Goal: Task Accomplishment & Management: Use online tool/utility

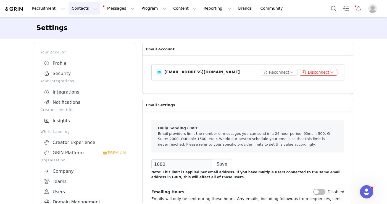
click at [75, 10] on button "Contacts Contacts" at bounding box center [85, 8] width 32 height 12
click at [76, 10] on button "Contacts Contacts" at bounding box center [85, 8] width 32 height 12
click at [78, 7] on button "Contacts Contacts" at bounding box center [85, 8] width 32 height 12
click at [76, 9] on button "Contacts Contacts" at bounding box center [85, 8] width 32 height 12
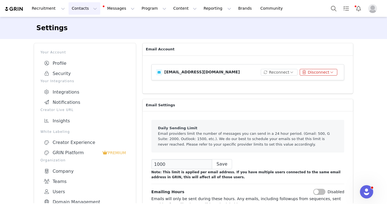
click at [76, 9] on button "Contacts Contacts" at bounding box center [85, 8] width 32 height 12
click at [76, 23] on p "Creators" at bounding box center [77, 25] width 17 height 6
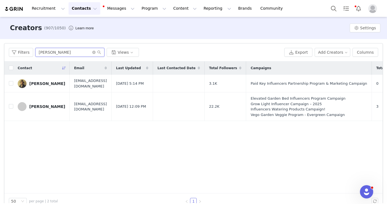
click at [49, 53] on input "[PERSON_NAME]" at bounding box center [69, 52] width 69 height 9
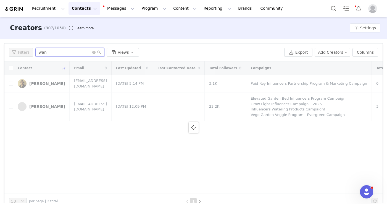
type input "[PERSON_NAME]"
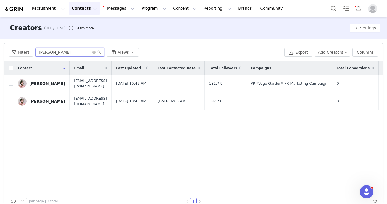
click at [52, 52] on input "[PERSON_NAME]" at bounding box center [69, 52] width 69 height 9
type input "[PERSON_NAME]"
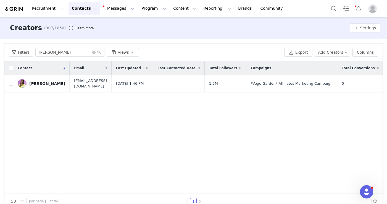
click at [33, 84] on div "[PERSON_NAME]" at bounding box center [47, 83] width 36 height 4
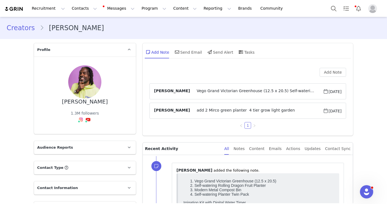
scroll to position [175, 0]
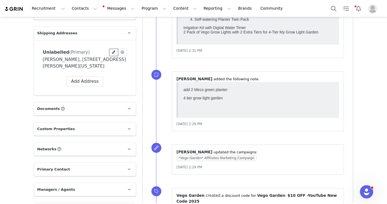
click at [111, 53] on span at bounding box center [113, 52] width 5 height 5
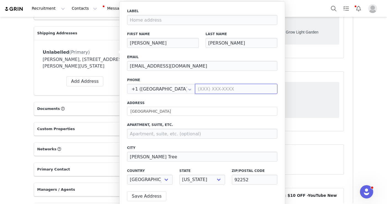
click at [202, 89] on input at bounding box center [236, 89] width 82 height 10
paste input "7023340976"
type input "[PHONE_NUMBER]"
click at [147, 198] on button "Save Address" at bounding box center [146, 196] width 39 height 10
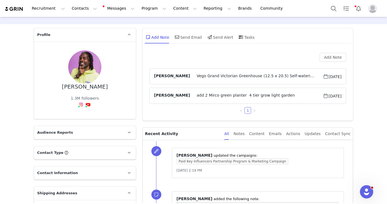
scroll to position [0, 0]
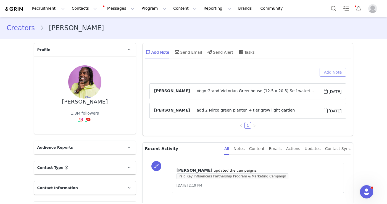
click at [326, 74] on button "Add Note" at bounding box center [333, 72] width 27 height 9
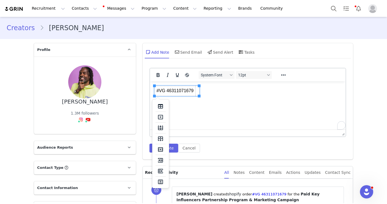
click at [222, 92] on body "#VG 46311071679" at bounding box center [247, 91] width 187 height 10
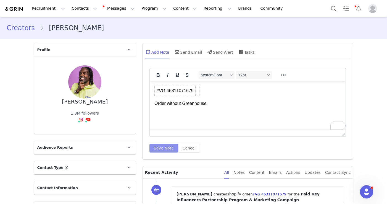
click at [160, 148] on button "Save Note" at bounding box center [164, 147] width 29 height 9
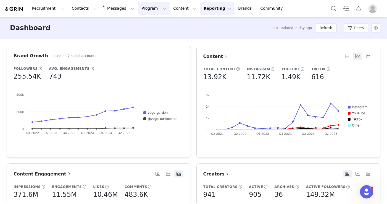
click at [138, 9] on button "Program Program" at bounding box center [154, 8] width 32 height 12
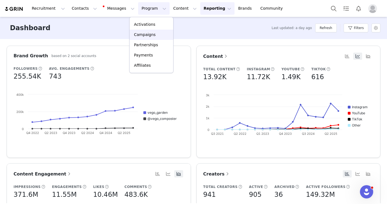
click at [142, 33] on p "Campaigns" at bounding box center [145, 35] width 22 height 6
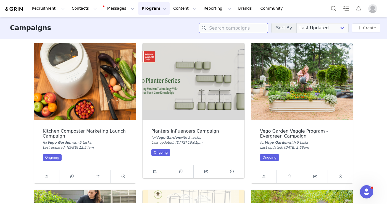
click at [217, 26] on input at bounding box center [233, 28] width 69 height 10
type input "Affiliate"
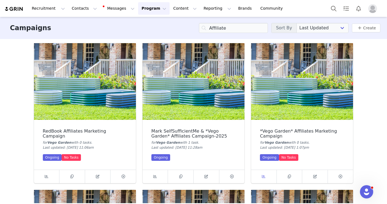
click at [261, 179] on span at bounding box center [264, 176] width 7 height 7
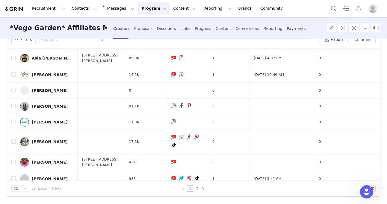
scroll to position [15, 0]
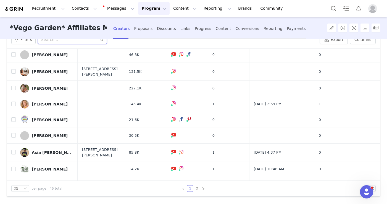
click at [57, 42] on input "text" at bounding box center [72, 39] width 69 height 9
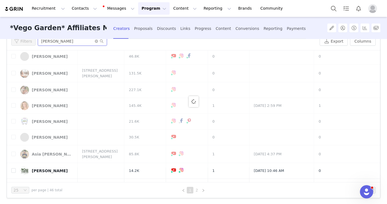
scroll to position [0, 0]
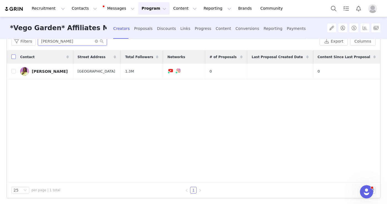
type input "[PERSON_NAME]"
click at [13, 56] on input "checkbox" at bounding box center [13, 56] width 4 height 4
checkbox input "true"
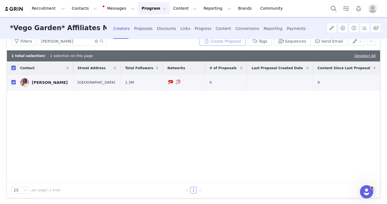
click at [225, 43] on button "Create Proposal" at bounding box center [223, 41] width 46 height 9
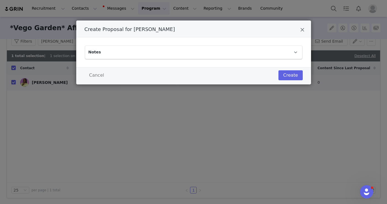
click at [257, 56] on p "Notes" at bounding box center [187, 52] width 204 height 13
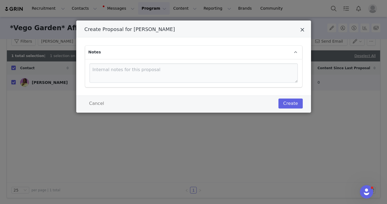
click at [301, 28] on icon "Close" at bounding box center [302, 30] width 4 height 6
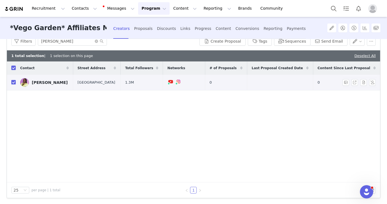
click at [13, 83] on input "checkbox" at bounding box center [13, 82] width 4 height 4
checkbox input "false"
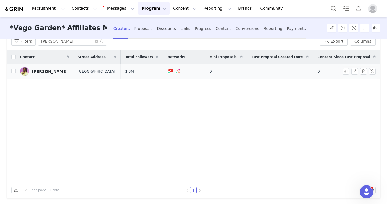
click at [49, 73] on div "[PERSON_NAME]" at bounding box center [50, 71] width 36 height 4
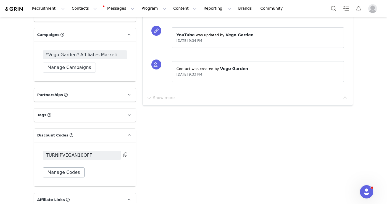
scroll to position [472, 0]
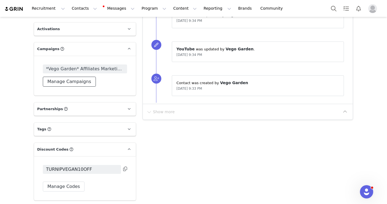
click at [71, 87] on button "Manage Campaigns" at bounding box center [69, 82] width 53 height 10
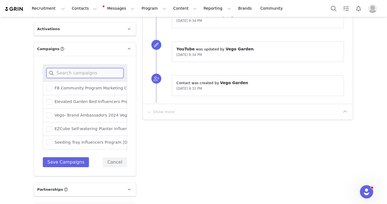
click at [69, 78] on input at bounding box center [84, 73] width 77 height 10
click at [49, 118] on span at bounding box center [49, 115] width 6 height 6
click at [52, 112] on input "*Vego Garden* Affiliates Marketing Campaign" at bounding box center [52, 112] width 0 height 0
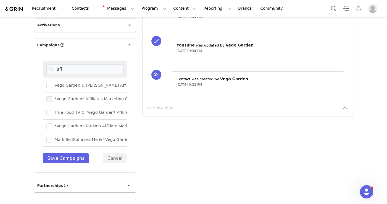
scroll to position [481, 0]
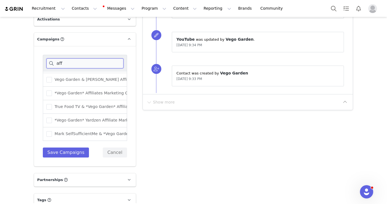
click at [67, 68] on input "aff" at bounding box center [84, 63] width 77 height 10
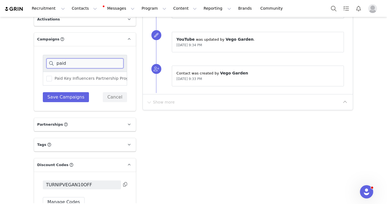
scroll to position [0, 0]
type input "paid"
click at [70, 81] on span "Paid Key Influencers Partnership Program & Marketing Campaign" at bounding box center [118, 78] width 132 height 5
click at [52, 76] on input "Paid Key Influencers Partnership Program & Marketing Campaign" at bounding box center [52, 76] width 0 height 0
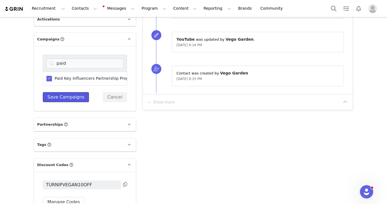
click at [65, 102] on button "Save Campaigns" at bounding box center [66, 97] width 46 height 10
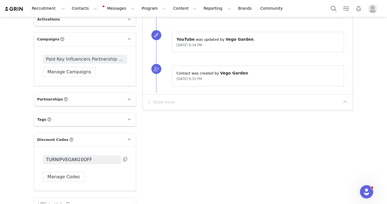
click at [77, 62] on span "Paid Key Influencers Partnership Program & Marketing Campaign" at bounding box center [85, 59] width 78 height 7
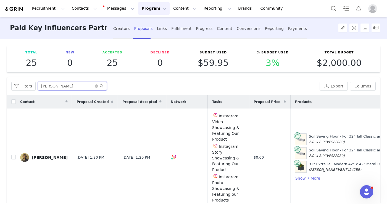
click at [57, 86] on input "[PERSON_NAME]" at bounding box center [72, 86] width 69 height 9
click at [122, 29] on div "Creators" at bounding box center [121, 28] width 17 height 15
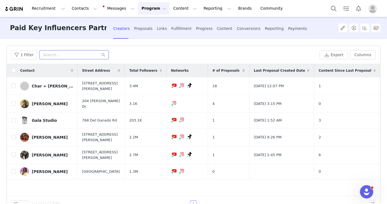
click at [44, 54] on input "text" at bounding box center [74, 54] width 69 height 9
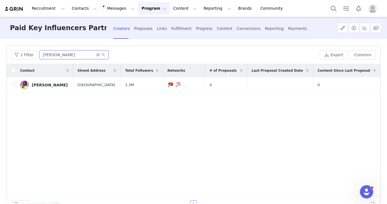
type input "[PERSON_NAME]"
click at [15, 70] on input "checkbox" at bounding box center [13, 70] width 4 height 4
checkbox input "true"
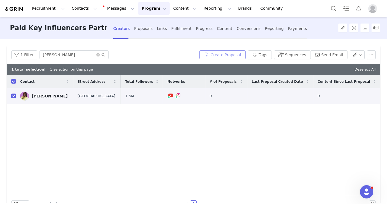
click at [221, 57] on button "Create Proposal" at bounding box center [223, 54] width 46 height 9
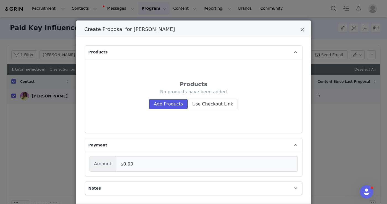
click at [177, 103] on button "Add Products" at bounding box center [168, 104] width 38 height 10
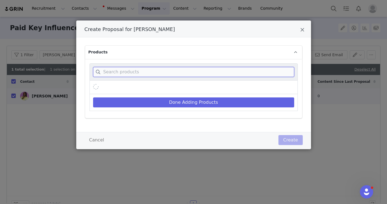
click at [158, 72] on input "Create Proposal for Todd Anderson" at bounding box center [193, 72] width 201 height 10
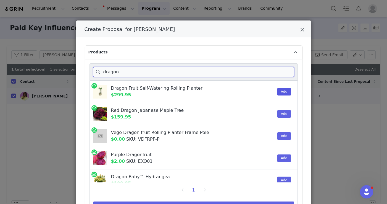
type input "dragon"
click at [278, 88] on button "Add" at bounding box center [285, 91] width 14 height 7
click at [237, 74] on input "dragon" at bounding box center [193, 72] width 201 height 10
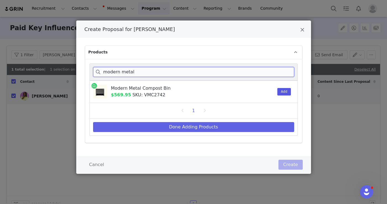
type input "modern metal"
click at [287, 92] on button "Add" at bounding box center [285, 91] width 14 height 7
click at [256, 71] on input "modern metal" at bounding box center [193, 72] width 201 height 10
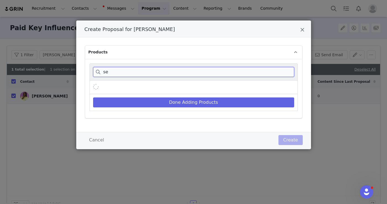
type input "s"
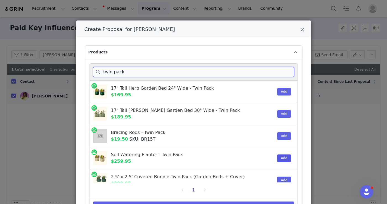
type input "twin pack"
click at [281, 156] on button "Add" at bounding box center [285, 157] width 14 height 7
click at [204, 70] on input "twin pack" at bounding box center [193, 72] width 201 height 10
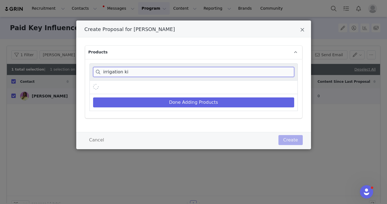
type input "irrigation kit"
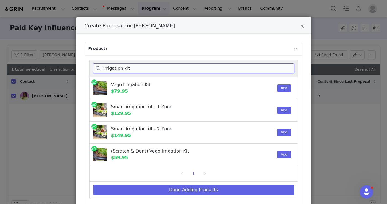
scroll to position [9, 0]
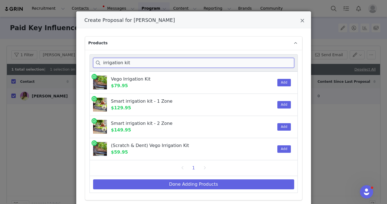
click at [137, 64] on input "irrigation kit" at bounding box center [193, 63] width 201 height 10
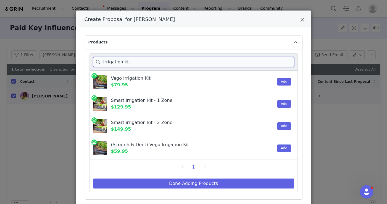
scroll to position [10, 0]
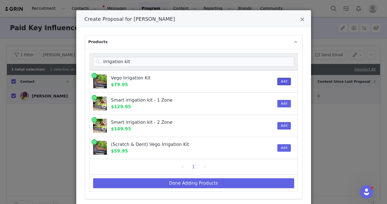
click at [283, 83] on button "Add" at bounding box center [285, 81] width 14 height 7
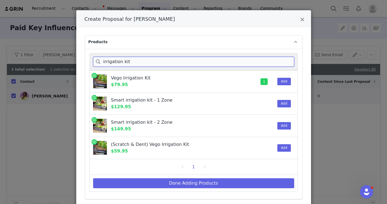
click at [224, 60] on input "irrigation kit" at bounding box center [193, 62] width 201 height 10
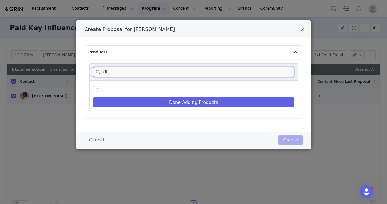
scroll to position [0, 0]
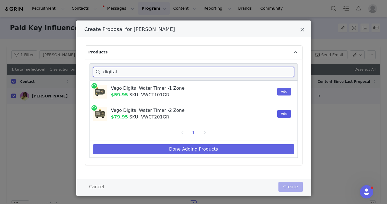
type input "digital"
click at [282, 112] on button "Add" at bounding box center [285, 113] width 14 height 7
click at [156, 70] on input "digital" at bounding box center [193, 72] width 201 height 10
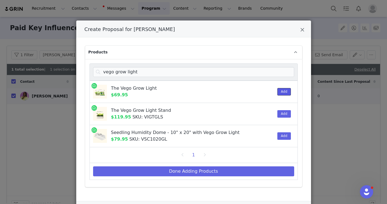
click at [282, 91] on button "Add" at bounding box center [285, 91] width 14 height 7
click at [171, 70] on input "vego grow light" at bounding box center [193, 72] width 201 height 10
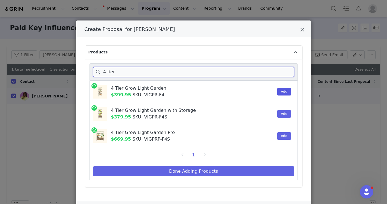
type input "4 tier"
click at [280, 91] on button "Add" at bounding box center [285, 91] width 14 height 7
click at [138, 72] on input "4 tier" at bounding box center [193, 72] width 201 height 10
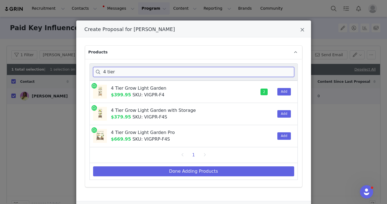
click at [138, 72] on input "4 tier" at bounding box center [193, 72] width 201 height 10
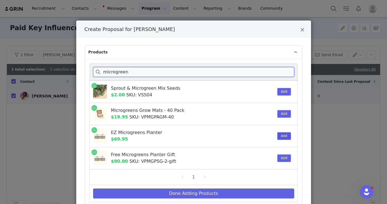
type input "microgreen"
click at [287, 135] on button "Add" at bounding box center [285, 135] width 14 height 7
click at [130, 71] on input "microgreen" at bounding box center [193, 72] width 201 height 10
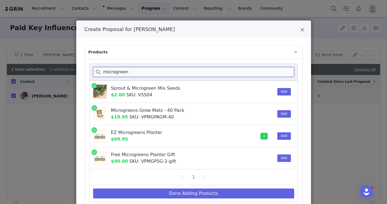
click at [130, 71] on input "microgreen" at bounding box center [193, 72] width 201 height 10
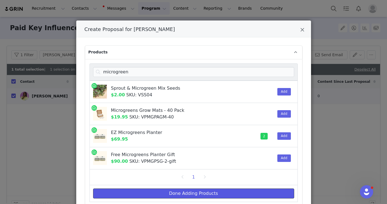
click at [205, 190] on button "Done Adding Products" at bounding box center [193, 193] width 201 height 10
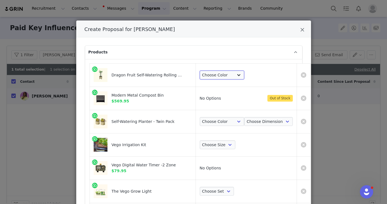
click at [203, 76] on select "Choose Color Pearl White Olive Green Modern Gray" at bounding box center [222, 74] width 45 height 9
select select "8462991"
click at [200, 70] on select "Choose Color Pearl White Olive Green Modern Gray" at bounding box center [222, 74] width 45 height 9
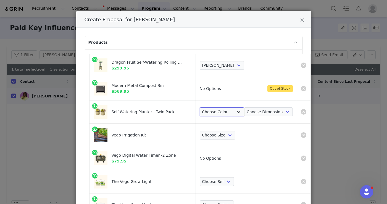
click at [218, 109] on select "Choose Color Pearl White Olive Green Modern Gray British Green" at bounding box center [222, 111] width 45 height 9
select select "17506985"
click at [200, 107] on select "Choose Color Pearl White Olive Green Modern Gray British Green" at bounding box center [222, 111] width 45 height 9
click at [244, 112] on select "Choose Dimension 2' x 2' Twin Pack" at bounding box center [268, 111] width 49 height 9
select select "27791105"
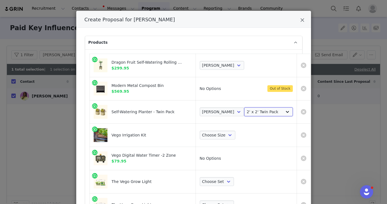
click at [244, 107] on select "Choose Dimension 2' x 2' Twin Pack" at bounding box center [268, 111] width 49 height 9
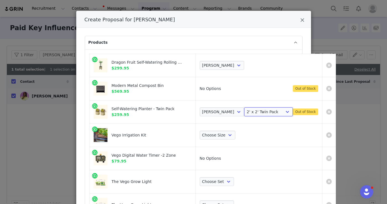
scroll to position [20, 0]
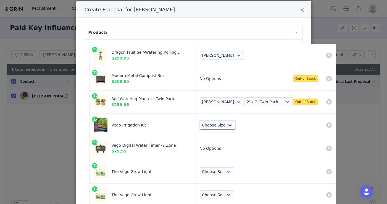
click at [205, 126] on select "Choose Size Small Large" at bounding box center [218, 125] width 36 height 9
select select "26514054"
click at [200, 121] on select "Choose Size Small Large" at bounding box center [218, 125] width 36 height 9
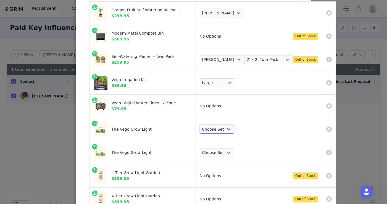
click at [200, 127] on select "Choose Set Single 2-Pack 3-Pack 4-Pack" at bounding box center [217, 129] width 35 height 9
select select "26882478"
click at [200, 125] on select "Choose Set Single 2-Pack 3-Pack 4-Pack" at bounding box center [217, 129] width 35 height 9
click at [326, 153] on link "Create Proposal for Todd Anderson" at bounding box center [329, 153] width 6 height 6
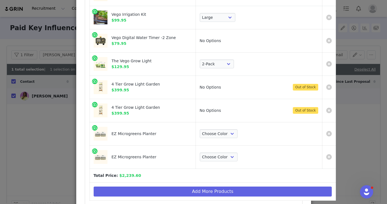
scroll to position [149, 0]
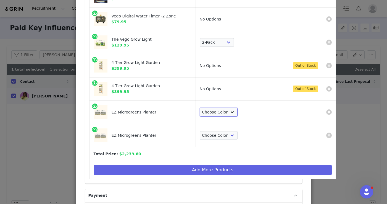
click at [206, 112] on select "Choose Color Sage Green Fog Gray" at bounding box center [219, 112] width 38 height 9
select select "28659207"
click at [200, 108] on select "Choose Color Sage Green Fog Gray" at bounding box center [219, 112] width 38 height 9
click at [208, 134] on select "Choose Color Sage Green Fog Gray" at bounding box center [219, 135] width 38 height 9
select select "28659207"
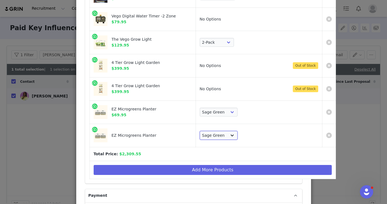
click at [200, 131] on select "Choose Color Sage Green Fog Gray" at bounding box center [219, 135] width 38 height 9
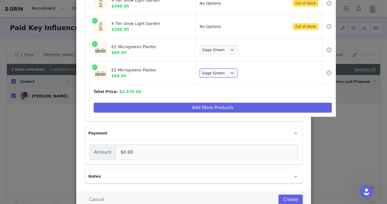
scroll to position [229, 0]
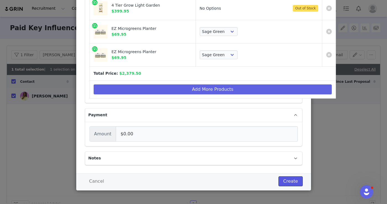
click at [291, 180] on button "Create" at bounding box center [291, 181] width 24 height 10
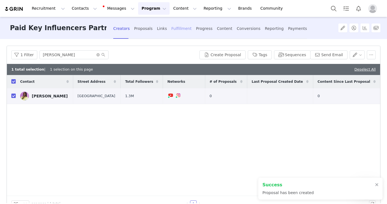
click at [179, 33] on div "Fulfillment" at bounding box center [181, 28] width 20 height 15
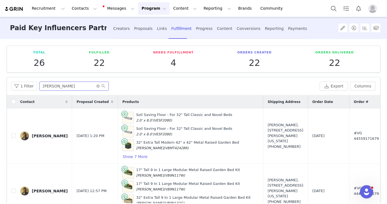
click at [65, 86] on input "[PERSON_NAME]" at bounding box center [74, 86] width 69 height 9
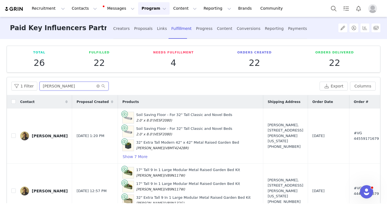
click at [65, 86] on input "[PERSON_NAME]" at bounding box center [74, 86] width 69 height 9
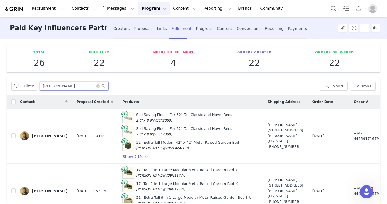
click at [65, 86] on input "[PERSON_NAME]" at bounding box center [74, 86] width 69 height 9
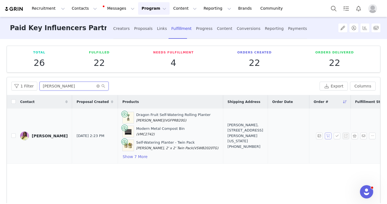
type input "[PERSON_NAME]"
click at [325, 137] on button "button" at bounding box center [328, 135] width 7 height 7
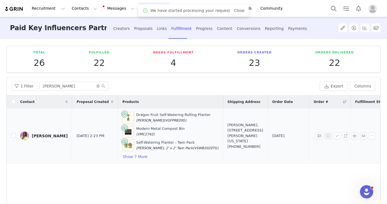
click at [314, 137] on span "#VG 46311071679" at bounding box center [330, 135] width 32 height 11
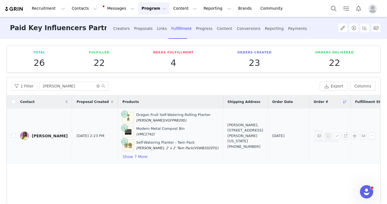
copy span "#VG 46311071679"
click at [73, 9] on button "Contacts Contacts" at bounding box center [85, 8] width 32 height 12
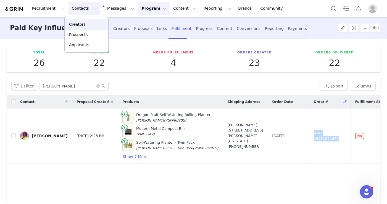
click at [77, 25] on p "Creators" at bounding box center [77, 25] width 17 height 6
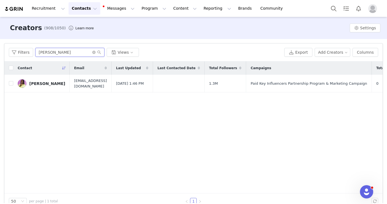
click at [64, 54] on input "[PERSON_NAME]" at bounding box center [69, 52] width 69 height 9
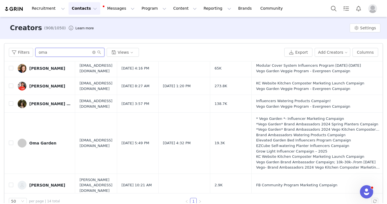
scroll to position [152, 0]
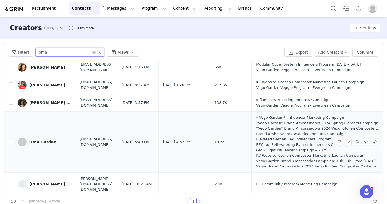
type input "oma"
click at [38, 142] on div "Oma Garden" at bounding box center [42, 142] width 27 height 4
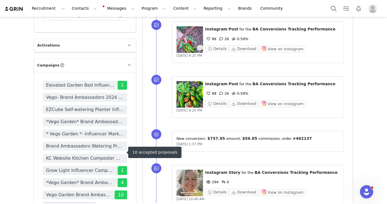
scroll to position [469, 0]
click at [68, 202] on button "Manage Campaigns" at bounding box center [69, 207] width 53 height 10
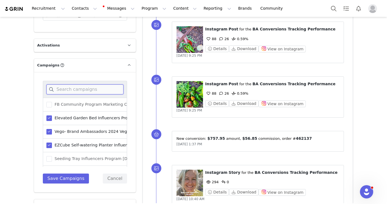
click at [67, 84] on input at bounding box center [84, 89] width 77 height 10
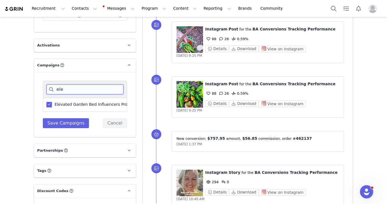
type input "ele"
click at [75, 102] on span "Elevated Garden Bed Influencers Program Campaign" at bounding box center [106, 104] width 108 height 5
click at [52, 102] on input "Elevated Garden Bed Influencers Program Campaign" at bounding box center [52, 102] width 0 height 0
click at [74, 102] on span "Elevated Garden Bed Influencers Program Campaign" at bounding box center [106, 104] width 108 height 5
click at [52, 102] on input "Elevated Garden Bed Influencers Program Campaign" at bounding box center [52, 102] width 0 height 0
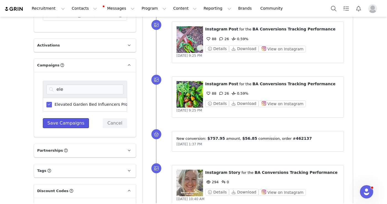
click at [60, 118] on button "Save Campaigns" at bounding box center [66, 123] width 46 height 10
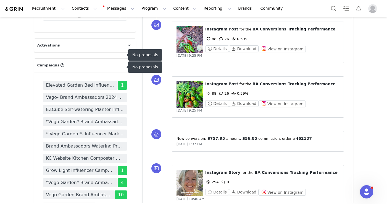
click at [61, 82] on span "Elevated Garden Bed Influencers Program Campaign" at bounding box center [80, 85] width 68 height 7
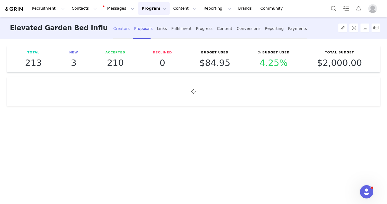
click at [116, 27] on div "Creators" at bounding box center [121, 28] width 17 height 15
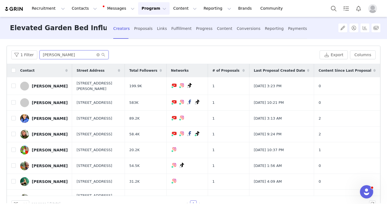
click at [54, 56] on input "anna" at bounding box center [74, 54] width 69 height 9
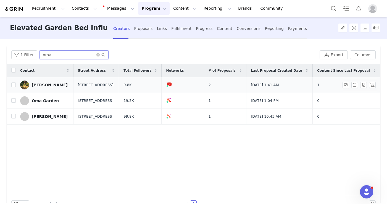
type input "oma"
click at [12, 100] on input "checkbox" at bounding box center [13, 100] width 4 height 4
checkbox input "true"
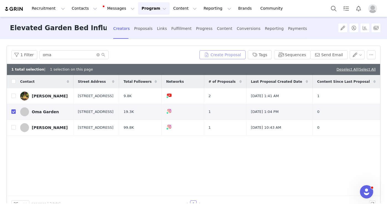
click at [235, 55] on button "Create Proposal" at bounding box center [223, 54] width 46 height 9
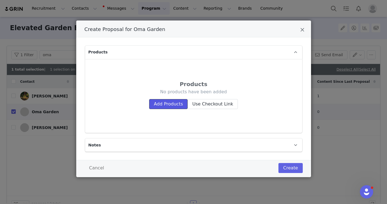
click at [169, 103] on button "Add Products" at bounding box center [168, 104] width 38 height 10
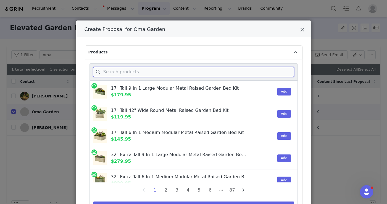
click at [137, 71] on input "Create Proposal for Oma Garden" at bounding box center [193, 72] width 201 height 10
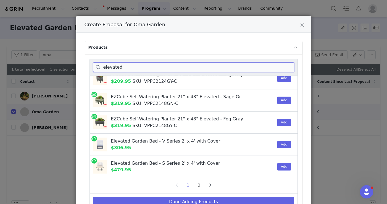
scroll to position [10, 0]
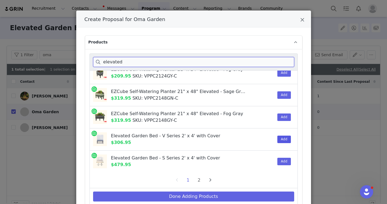
type input "elevated"
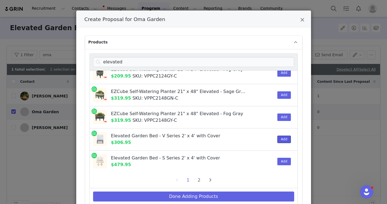
click at [278, 138] on button "Add" at bounding box center [285, 138] width 14 height 7
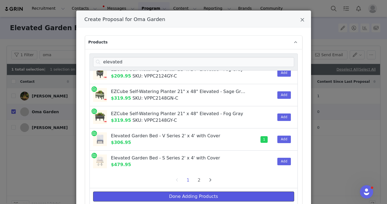
click at [194, 194] on button "Done Adding Products" at bounding box center [193, 196] width 201 height 10
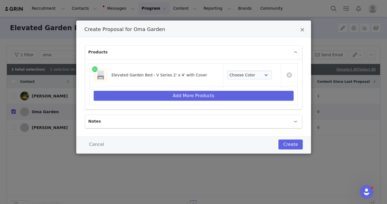
scroll to position [0, 0]
click at [243, 76] on select "Choose Color Olive Green Modern Gray Pearl White" at bounding box center [249, 74] width 45 height 9
select select "28259952"
click at [227, 70] on select "Choose Color Olive Green Modern Gray Pearl White" at bounding box center [249, 74] width 45 height 9
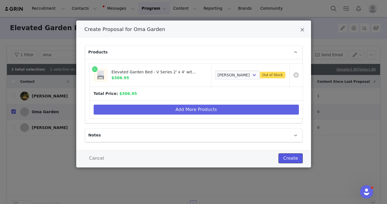
click at [294, 156] on button "Create" at bounding box center [291, 158] width 24 height 10
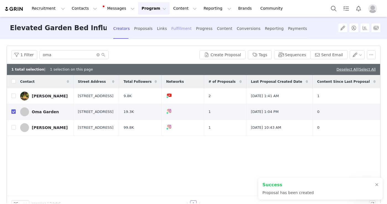
click at [175, 27] on div "Fulfillment" at bounding box center [181, 28] width 20 height 15
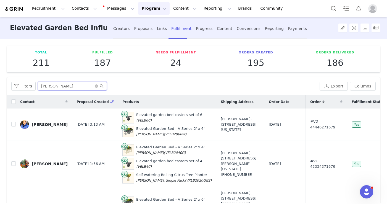
click at [61, 84] on input "anna" at bounding box center [72, 86] width 69 height 9
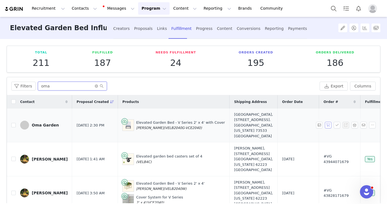
type input "oma"
click at [325, 127] on button "button" at bounding box center [328, 125] width 7 height 7
click at [369, 125] on button "button" at bounding box center [372, 125] width 7 height 7
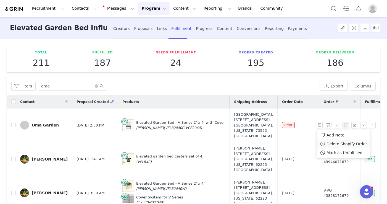
click at [329, 143] on span "Delete Shopify Order" at bounding box center [347, 144] width 41 height 6
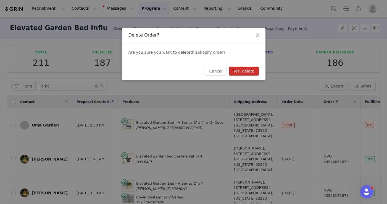
click at [244, 70] on button "Yes, delete" at bounding box center [244, 71] width 30 height 9
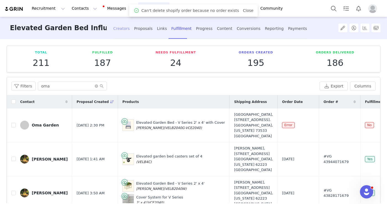
click at [121, 32] on div "Creators" at bounding box center [121, 28] width 17 height 15
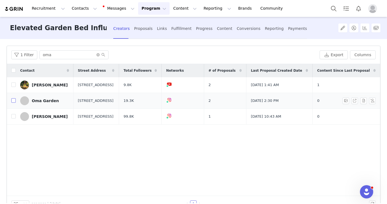
click at [14, 99] on input "checkbox" at bounding box center [13, 100] width 4 height 4
checkbox input "true"
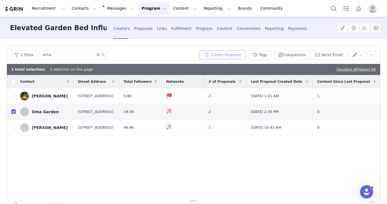
click at [214, 56] on button "Create Proposal" at bounding box center [223, 54] width 46 height 9
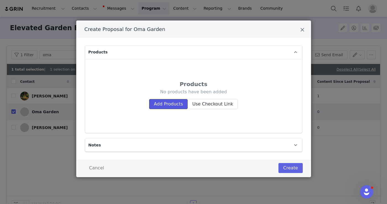
click at [157, 106] on button "Add Products" at bounding box center [168, 104] width 38 height 10
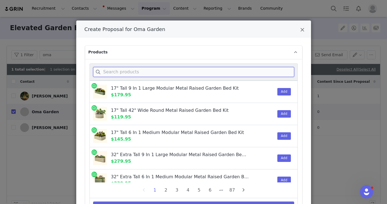
click at [132, 71] on input "Create Proposal for Oma Garden" at bounding box center [193, 72] width 201 height 10
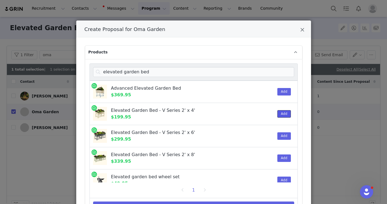
click at [278, 115] on button "Add" at bounding box center [285, 113] width 14 height 7
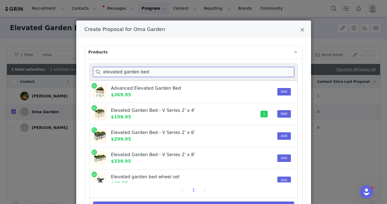
click at [148, 72] on input "elevated garden bed" at bounding box center [193, 72] width 201 height 10
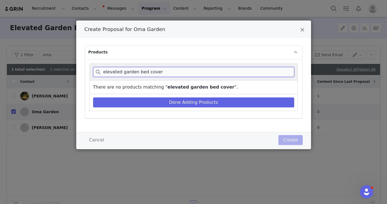
click at [148, 72] on input "elevated garden bed cover" at bounding box center [193, 72] width 201 height 10
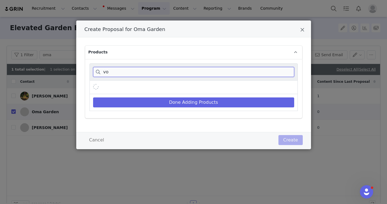
type input "v"
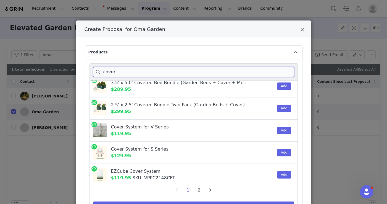
scroll to position [253, 0]
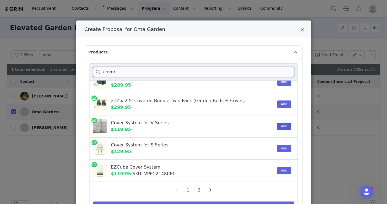
type input "cover"
click at [278, 126] on button "Add" at bounding box center [285, 125] width 14 height 7
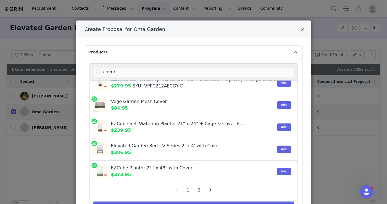
scroll to position [43, 0]
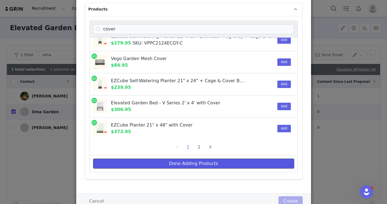
click at [200, 163] on button "Done Adding Products" at bounding box center [193, 163] width 201 height 10
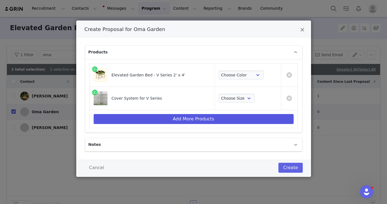
scroll to position [0, 0]
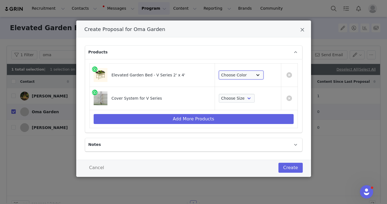
click at [233, 77] on select "Choose Color Pearl White Olive Green Modern Gray" at bounding box center [241, 74] width 45 height 9
select select "26109030"
click at [221, 70] on select "Choose Color Pearl White Olive Green Modern Gray" at bounding box center [241, 74] width 45 height 9
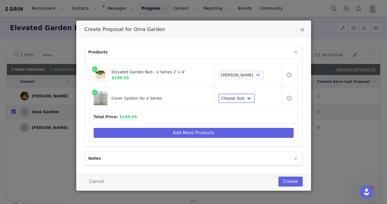
click at [234, 101] on select "Choose Size 2' x 4' 2' x 6' 2' x 8'" at bounding box center [237, 98] width 36 height 9
select select "27172011"
click at [221, 94] on select "Choose Size 2' x 4' 2' x 6' 2' x 8'" at bounding box center [237, 98] width 36 height 9
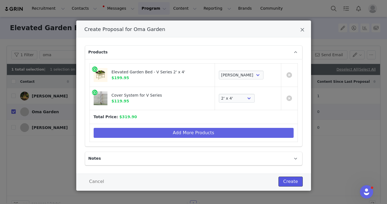
click at [294, 186] on button "Create" at bounding box center [291, 181] width 24 height 10
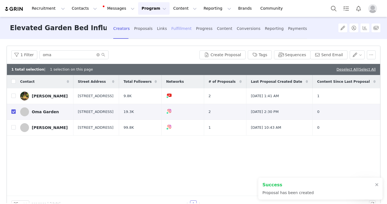
click at [179, 28] on div "Fulfillment" at bounding box center [181, 28] width 20 height 15
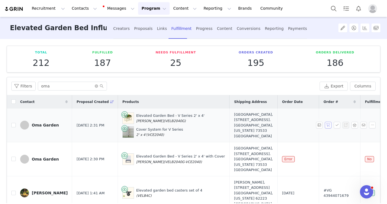
click at [325, 126] on button "button" at bounding box center [328, 125] width 7 height 7
